Goal: Task Accomplishment & Management: Manage account settings

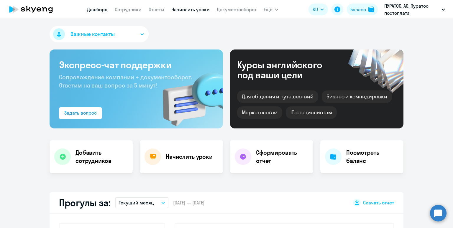
click at [182, 9] on link "Начислить уроки" at bounding box center [190, 9] width 38 height 6
select select "30"
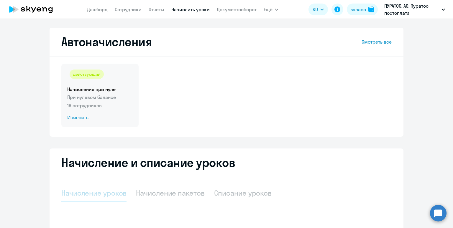
select select "10"
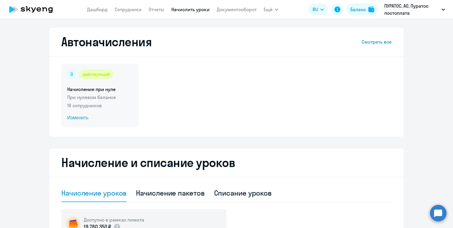
click at [114, 96] on p "При нулевом балансе" at bounding box center [100, 97] width 66 height 7
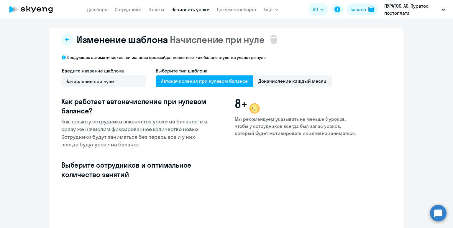
select select "10"
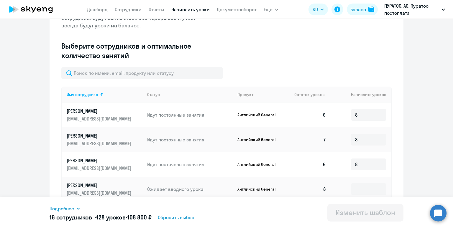
scroll to position [131, 0]
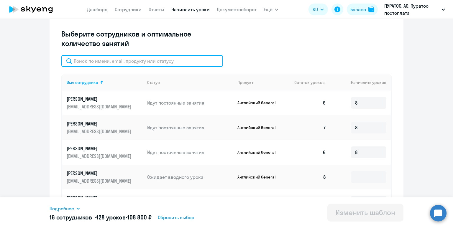
click at [138, 59] on input "text" at bounding box center [142, 61] width 162 height 12
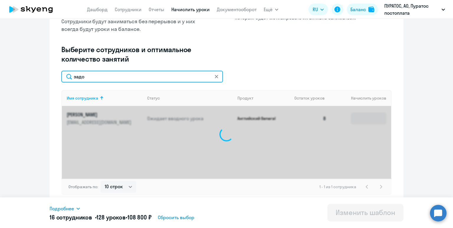
scroll to position [115, 0]
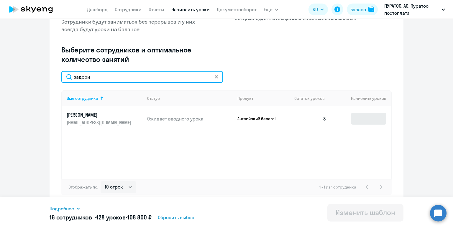
type input "задори"
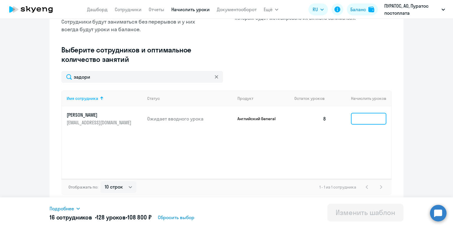
click at [357, 116] on input at bounding box center [368, 119] width 35 height 12
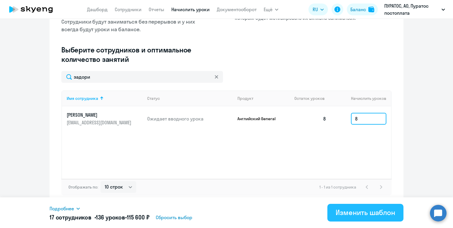
type input "8"
click at [371, 216] on div "Изменить шаблон" at bounding box center [366, 212] width 60 height 9
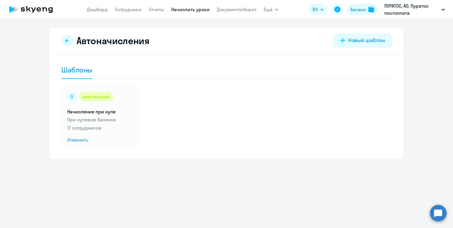
click at [123, 13] on app-menu-item-link "Сотрудники" at bounding box center [128, 9] width 27 height 7
click at [124, 10] on link "Сотрудники" at bounding box center [128, 9] width 27 height 6
select select "30"
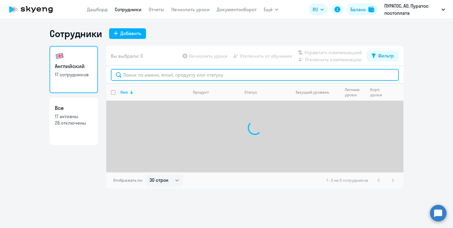
click at [171, 75] on input "text" at bounding box center [255, 75] width 288 height 12
type input "л"
type input "[PERSON_NAME]"
